Goal: Information Seeking & Learning: Learn about a topic

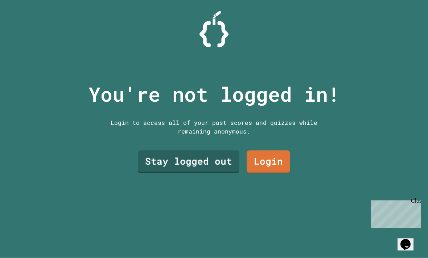
scroll to position [23, 0]
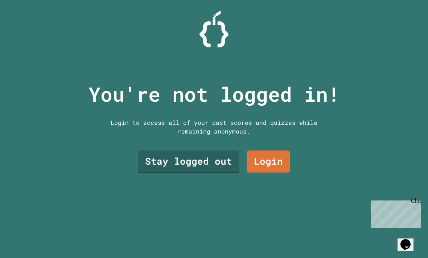
click at [216, 151] on link "Stay logged out" at bounding box center [188, 162] width 101 height 23
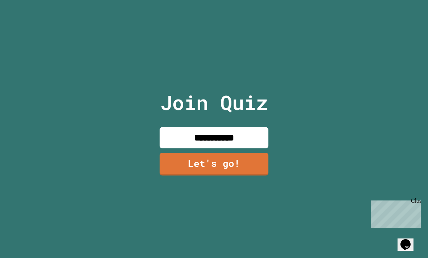
type input "**********"
click at [251, 160] on link "Let's go!" at bounding box center [213, 164] width 109 height 23
click at [416, 203] on div "Close" at bounding box center [415, 202] width 9 height 9
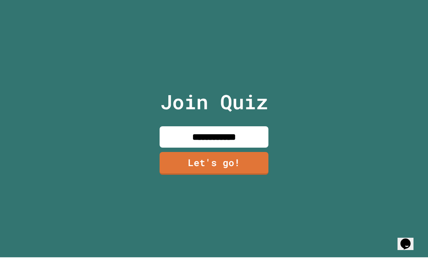
scroll to position [23, 0]
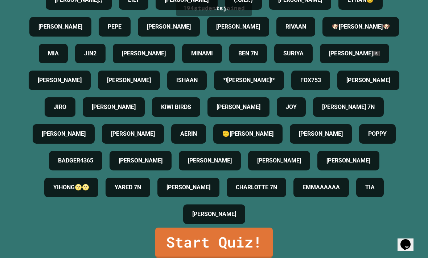
click at [166, 251] on link "Start Quiz!" at bounding box center [213, 243] width 117 height 30
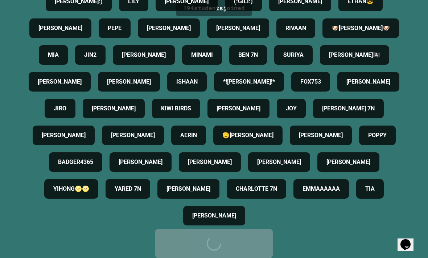
scroll to position [0, 0]
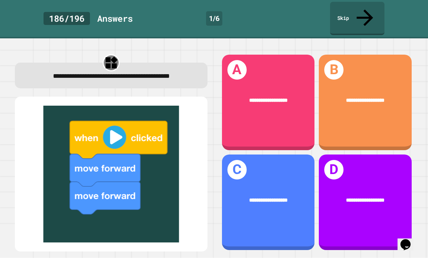
click at [287, 103] on div "**********" at bounding box center [268, 103] width 93 height 96
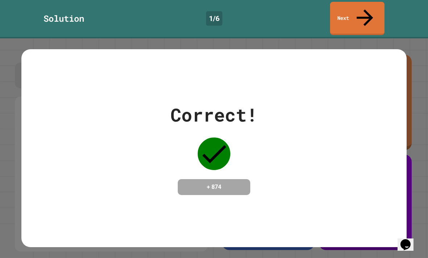
click at [378, 188] on div "Correct! + 874" at bounding box center [213, 148] width 385 height 198
click at [397, 177] on div "Correct! + 874" at bounding box center [213, 148] width 385 height 94
click at [422, 147] on div "Correct! + 874" at bounding box center [214, 148] width 428 height 220
click at [421, 147] on div "Correct! + 874" at bounding box center [214, 148] width 428 height 220
click at [47, 205] on div "Correct! + 874" at bounding box center [213, 148] width 385 height 198
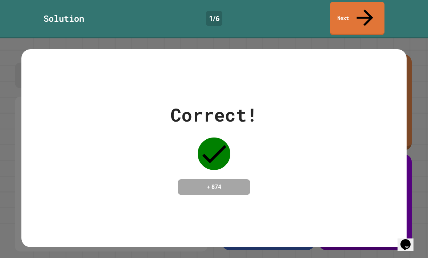
click at [364, 171] on div "Correct! + 874" at bounding box center [213, 148] width 385 height 94
click at [353, 199] on div "Correct! + 874" at bounding box center [213, 148] width 385 height 198
click at [353, 198] on div "Correct! + 874" at bounding box center [213, 148] width 385 height 198
click at [346, 208] on div "Correct! + 874" at bounding box center [213, 148] width 385 height 198
click at [362, 133] on div "Correct! + 874" at bounding box center [213, 148] width 385 height 94
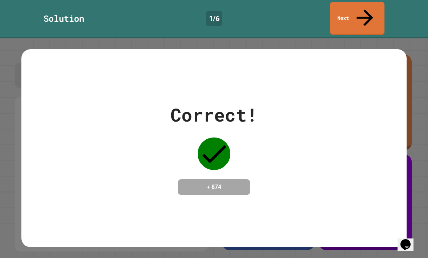
click at [290, 163] on div "Correct! + 874" at bounding box center [213, 148] width 385 height 94
click at [372, 14] on link "Next" at bounding box center [357, 18] width 54 height 33
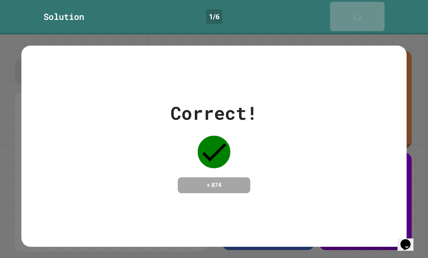
click at [375, 3] on link "Next" at bounding box center [357, 16] width 54 height 29
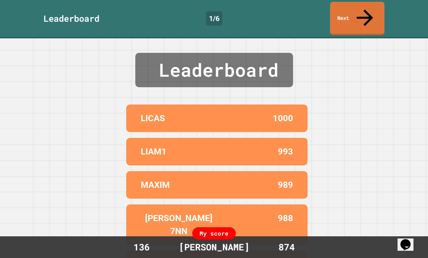
scroll to position [23, 0]
click at [399, 173] on div "Leaderboard LICAS 1000 LIAM1 993 MAXIM 989 [PERSON_NAME] 7NN 988 [PERSON_NAME] …" at bounding box center [214, 148] width 428 height 220
click at [365, 12] on icon at bounding box center [364, 17] width 25 height 25
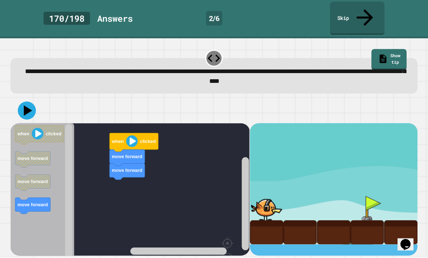
scroll to position [11, 0]
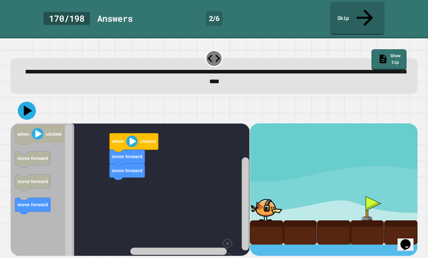
click at [30, 131] on text "when" at bounding box center [23, 133] width 12 height 5
click at [36, 151] on icon "Blockly Workspace" at bounding box center [32, 159] width 35 height 16
click at [50, 131] on text "clicked" at bounding box center [54, 133] width 16 height 5
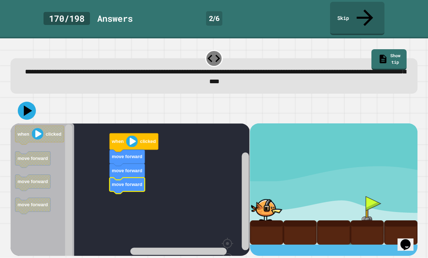
click at [200, 195] on rect "Blockly Workspace" at bounding box center [130, 209] width 239 height 170
click at [383, 49] on link "Show tip" at bounding box center [388, 59] width 35 height 21
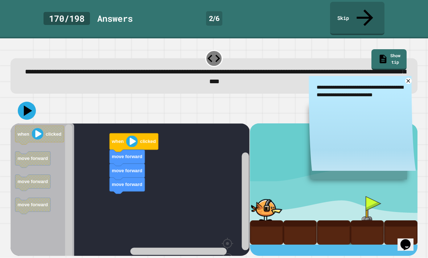
click at [402, 76] on textarea "**********" at bounding box center [361, 91] width 107 height 30
click at [409, 78] on icon at bounding box center [408, 81] width 7 height 7
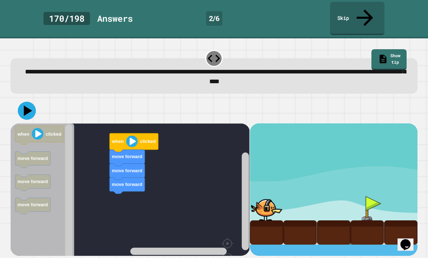
click at [373, 2] on link "Skip" at bounding box center [357, 18] width 54 height 33
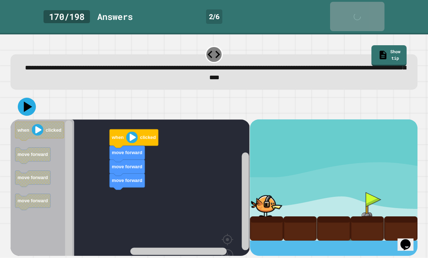
scroll to position [11, 0]
click at [131, 132] on image "Blockly Workspace" at bounding box center [132, 138] width 12 height 12
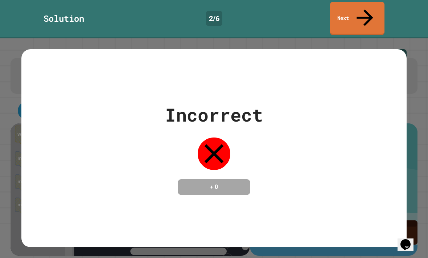
click at [388, 207] on div "Incorrect + 0" at bounding box center [213, 148] width 385 height 198
click at [388, 206] on div "Incorrect + 0" at bounding box center [213, 148] width 385 height 198
click at [399, 191] on div "Incorrect + 0" at bounding box center [213, 148] width 385 height 198
click at [400, 186] on div "Incorrect + 0" at bounding box center [213, 148] width 385 height 94
click at [371, 4] on link "Next" at bounding box center [357, 18] width 54 height 33
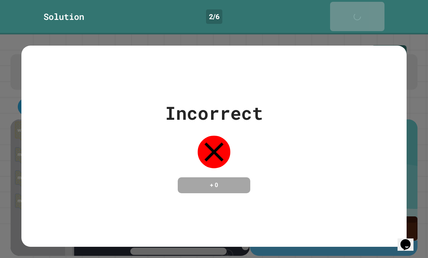
click at [371, 4] on link "Next" at bounding box center [357, 16] width 54 height 29
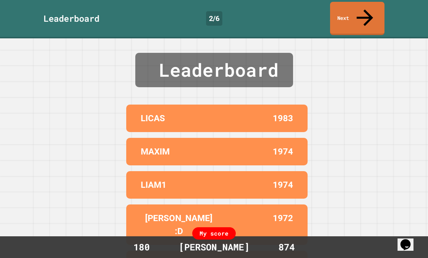
click at [366, 5] on link "Next" at bounding box center [357, 18] width 54 height 33
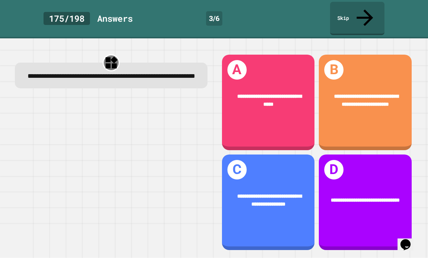
click at [385, 112] on div "**********" at bounding box center [364, 103] width 93 height 96
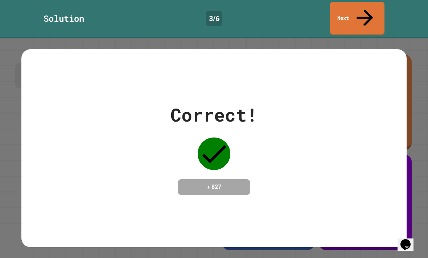
click at [369, 4] on link "Next" at bounding box center [357, 18] width 54 height 33
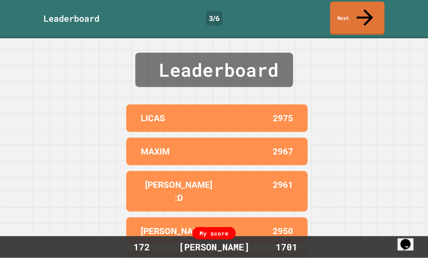
scroll to position [0, 0]
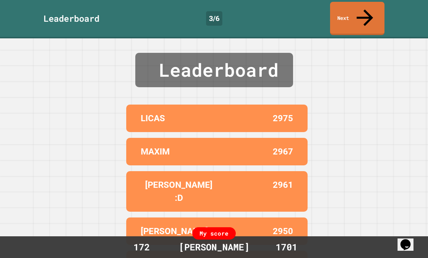
click at [367, 11] on icon at bounding box center [364, 17] width 25 height 25
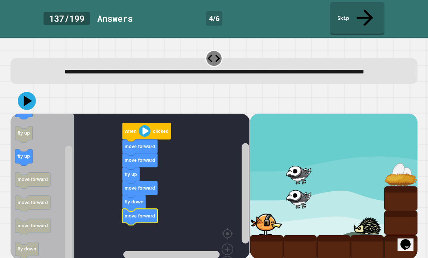
click at [30, 94] on icon at bounding box center [27, 101] width 18 height 18
click at [25, 96] on icon at bounding box center [28, 101] width 8 height 11
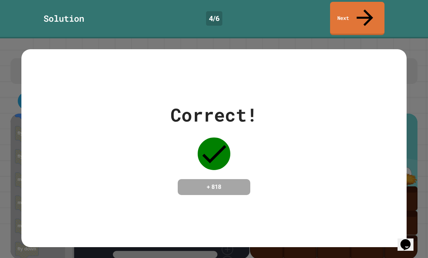
click at [400, 139] on div "Correct! + 818" at bounding box center [213, 148] width 385 height 94
click at [370, 12] on link "Next" at bounding box center [357, 18] width 54 height 33
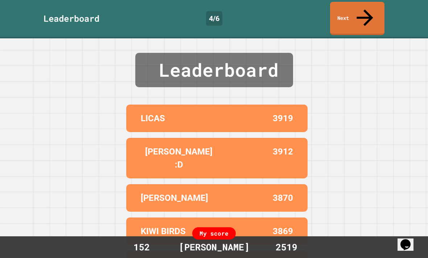
click at [369, 8] on link "Next" at bounding box center [357, 18] width 54 height 33
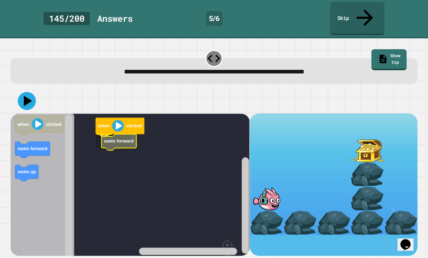
click at [111, 134] on icon "Blockly Workspace" at bounding box center [118, 142] width 35 height 16
click at [62, 143] on icon "Blockly Workspace" at bounding box center [42, 205] width 63 height 182
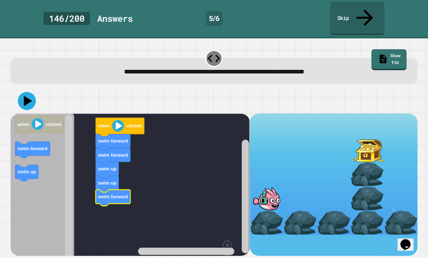
click at [25, 96] on icon at bounding box center [28, 101] width 8 height 11
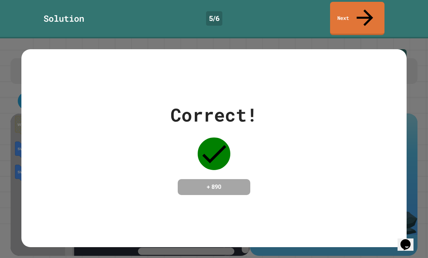
click at [374, 8] on link "Next" at bounding box center [357, 18] width 54 height 33
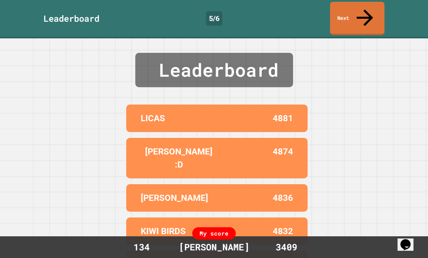
click at [367, 11] on icon at bounding box center [364, 17] width 25 height 25
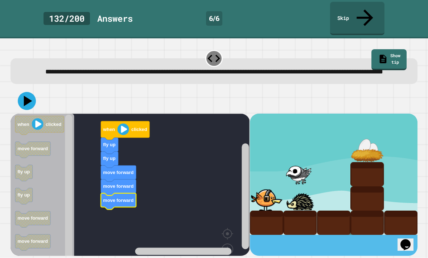
click at [29, 96] on icon at bounding box center [28, 101] width 8 height 11
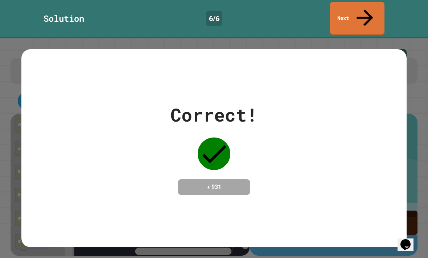
click at [366, 9] on icon at bounding box center [364, 17] width 16 height 16
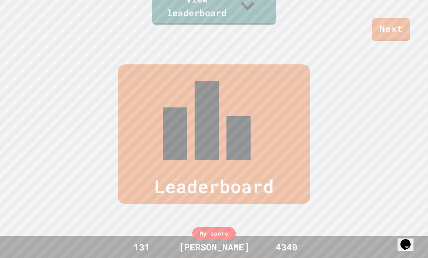
scroll to position [239, 0]
